Goal: Contribute content: Contribute content

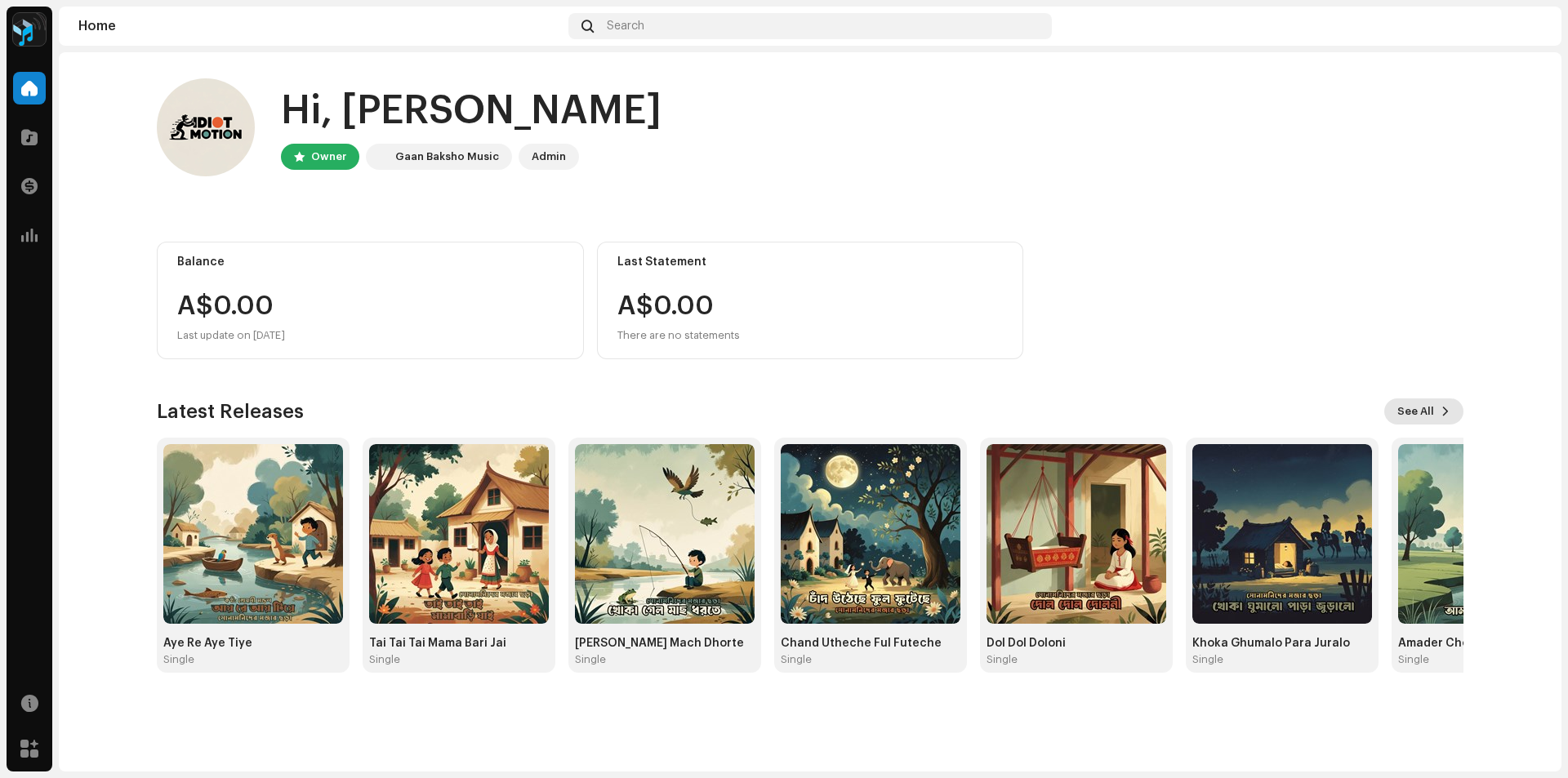
click at [1426, 415] on span "See All" at bounding box center [1416, 412] width 36 height 33
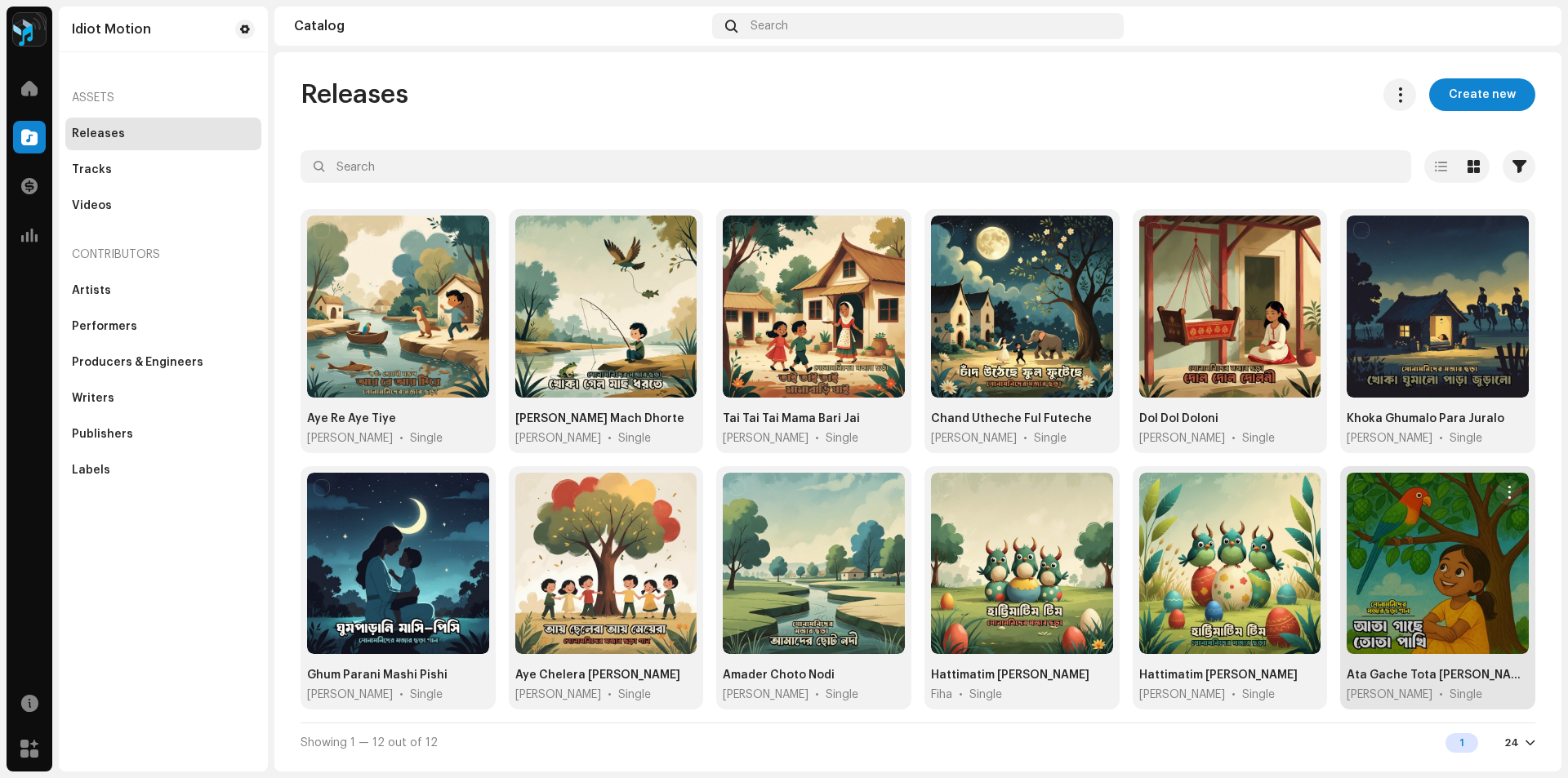
click at [1443, 571] on div at bounding box center [1438, 564] width 182 height 182
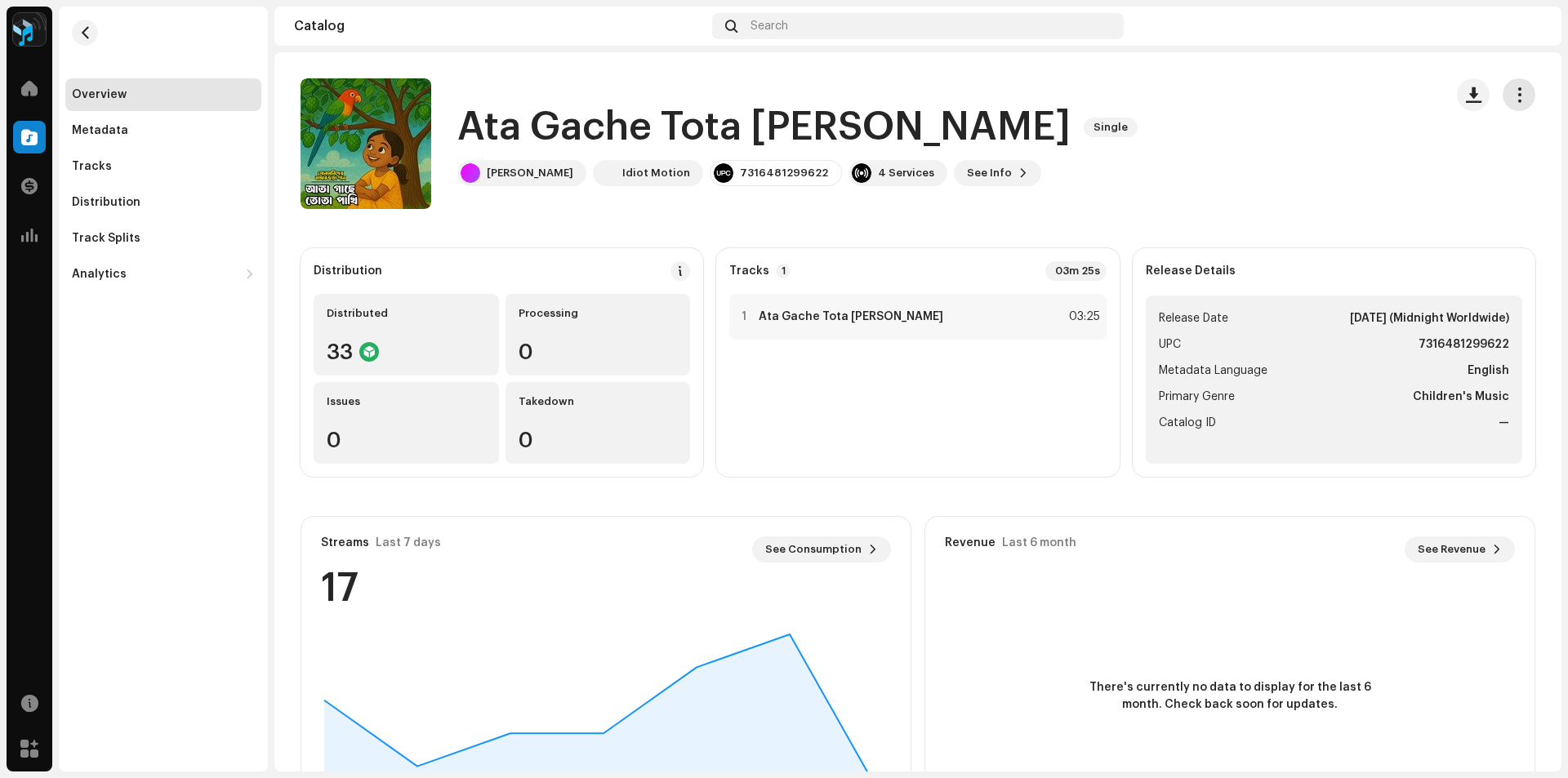
click at [1516, 88] on span "button" at bounding box center [1519, 95] width 15 height 13
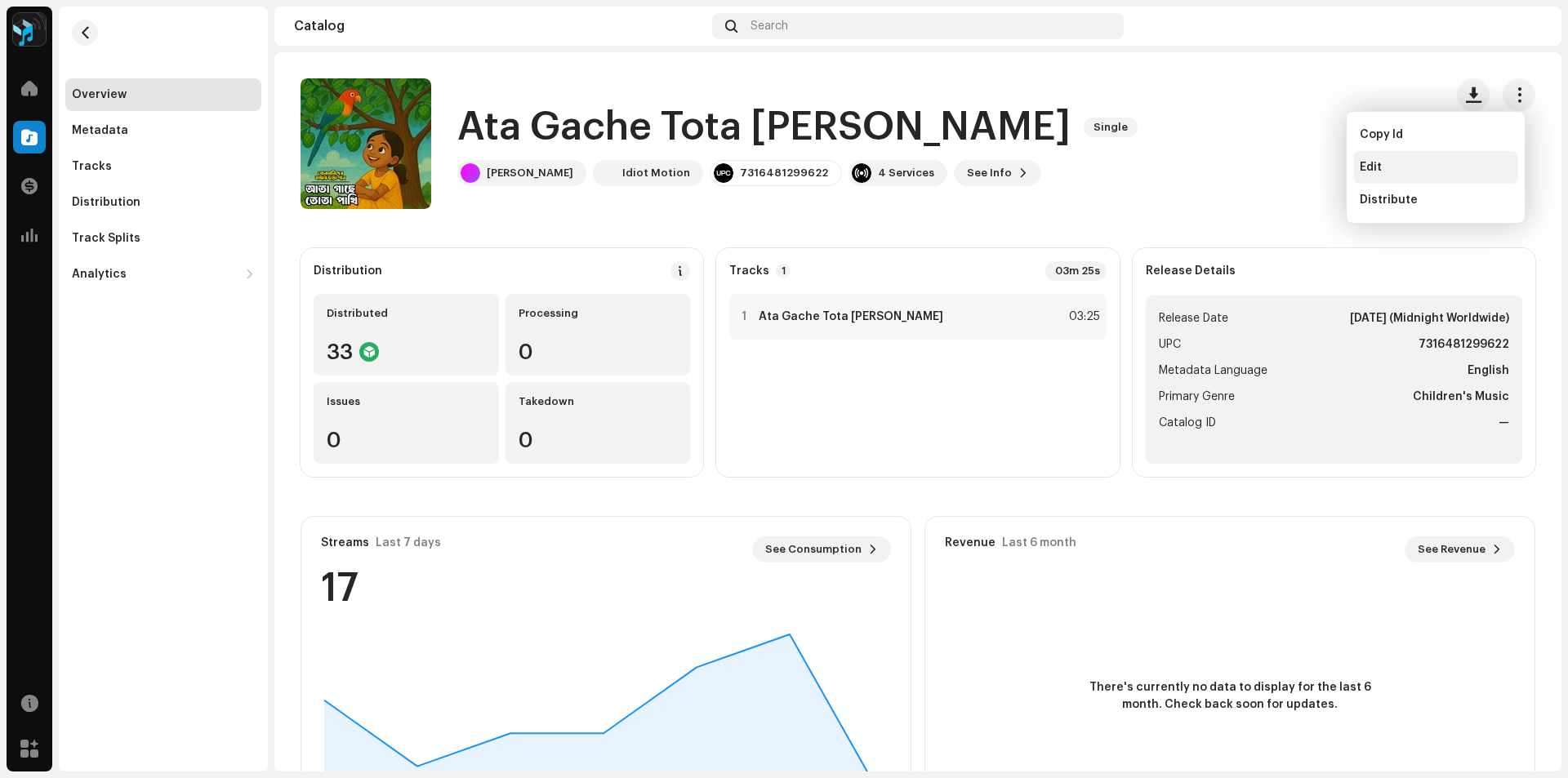
click at [1385, 169] on div "Edit" at bounding box center [1436, 168] width 152 height 13
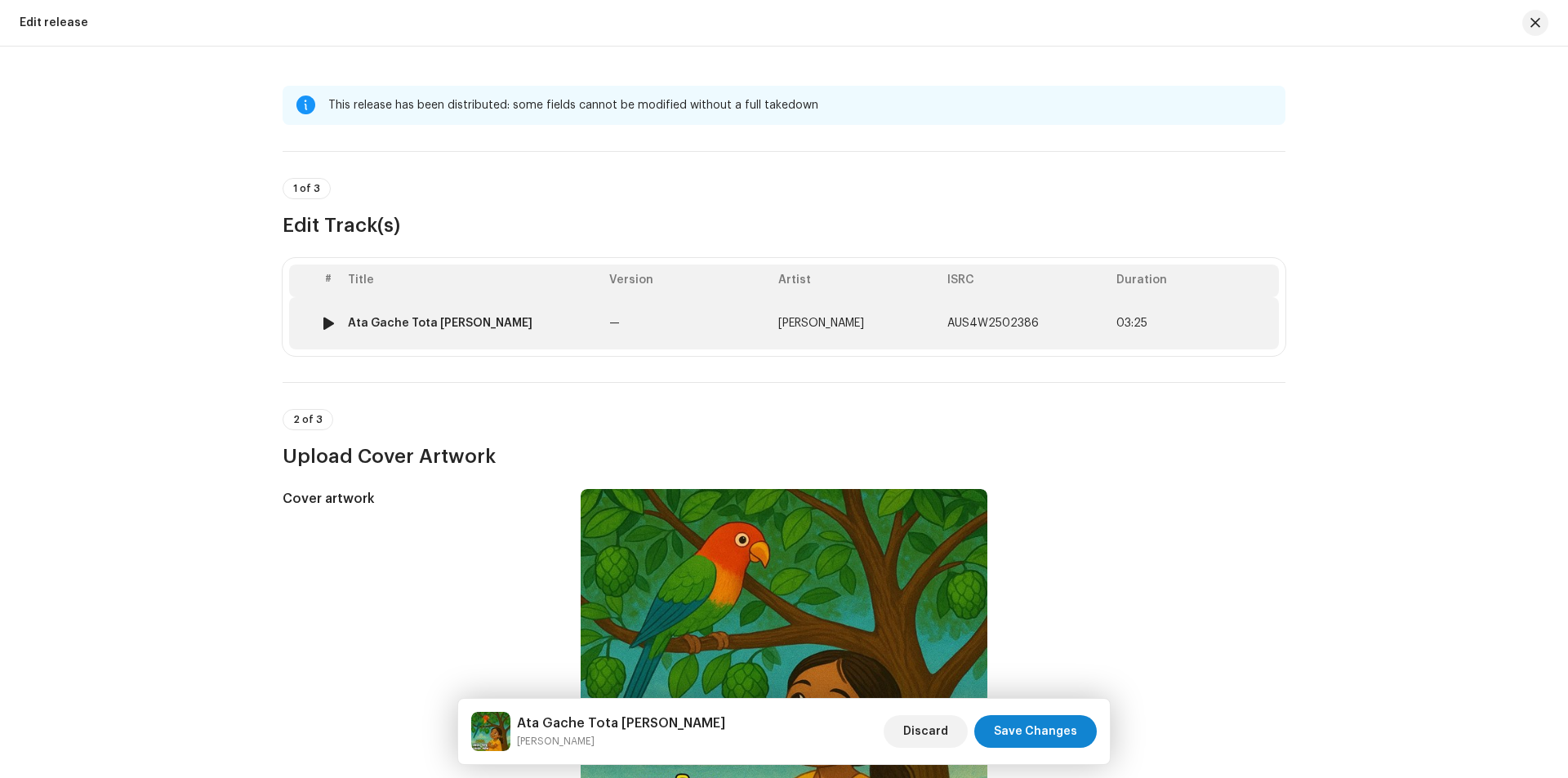
click at [683, 318] on td "—" at bounding box center [687, 323] width 169 height 52
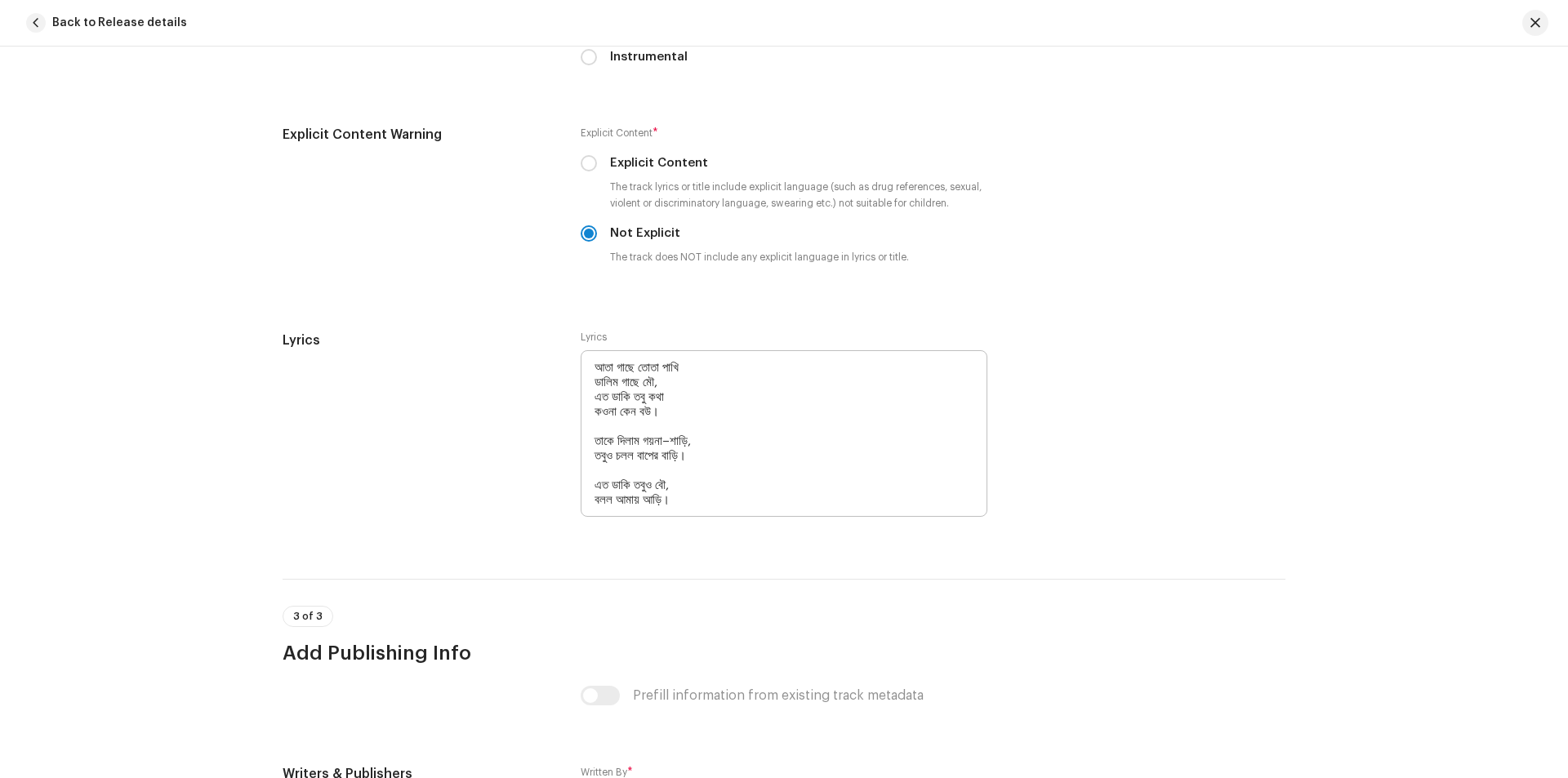
scroll to position [2946, 0]
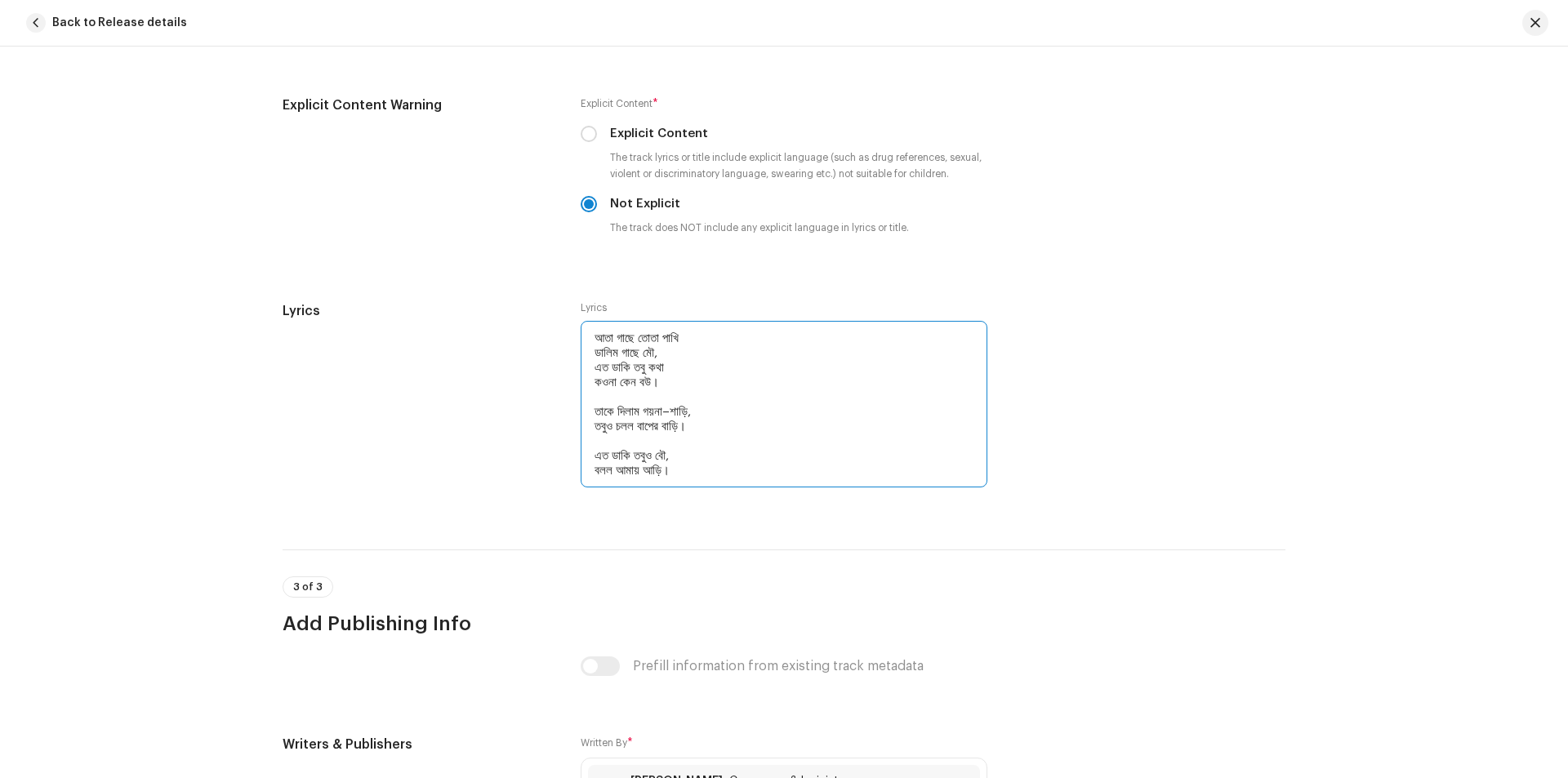
drag, startPoint x: 589, startPoint y: 411, endPoint x: 695, endPoint y: 470, distance: 121.3
click at [695, 470] on textarea "আতা গাছে তোতা পাখি ডালিম গাছে মৌ, এত ডাকি তবু কথা কওনা কেন বউ। তাকে দিলাম গয়না–…" at bounding box center [784, 405] width 407 height 167
drag, startPoint x: 593, startPoint y: 339, endPoint x: 696, endPoint y: 475, distance: 170.6
click at [696, 475] on textarea "আতা গাছে তোতা পাখি ডালিম গাছে মৌ, এত ডাকি তবু কথা কওনা কেন বউ। তাকে দিলাম গয়না–…" at bounding box center [784, 405] width 407 height 167
click at [1152, 322] on div "Lyrics Lyrics আতা গাছে তোতা পাখি ডালিম গাছে মৌ, এত ডাকি তবু কথা কওনা কেন বউ। তা…" at bounding box center [784, 406] width 1003 height 209
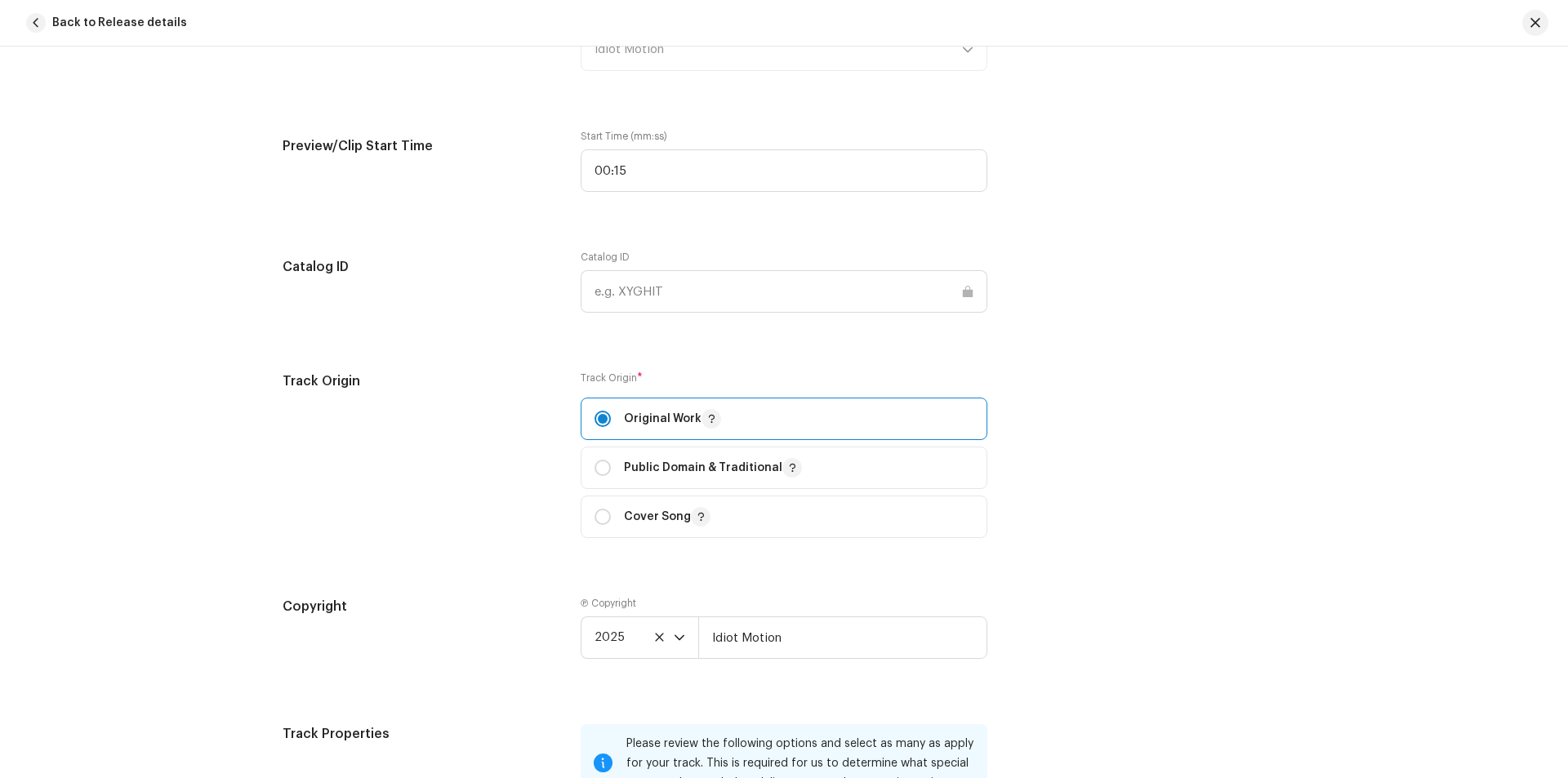
scroll to position [1721, 0]
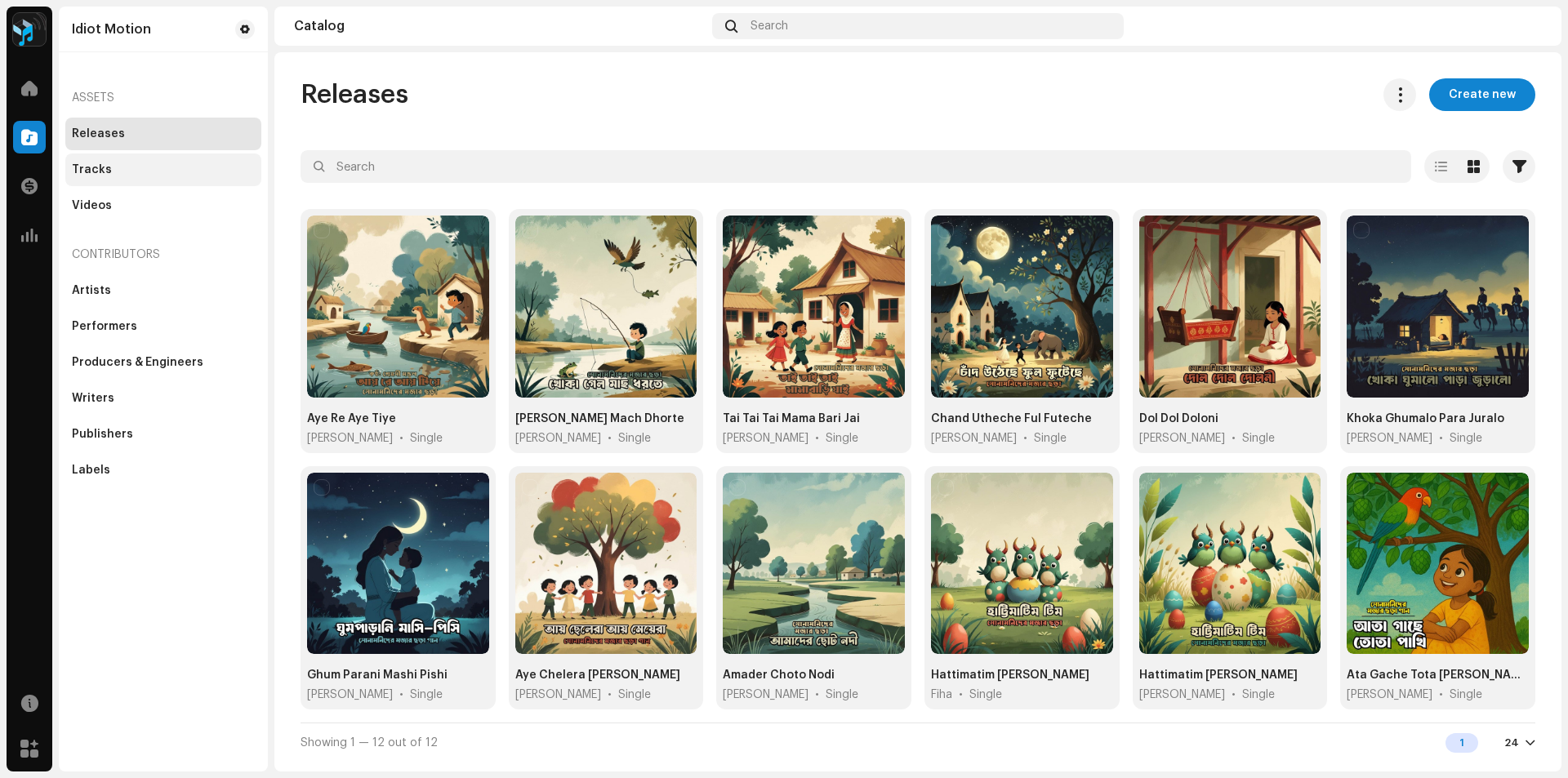
click at [120, 166] on div "Tracks" at bounding box center [163, 170] width 183 height 13
